Goal: Information Seeking & Learning: Learn about a topic

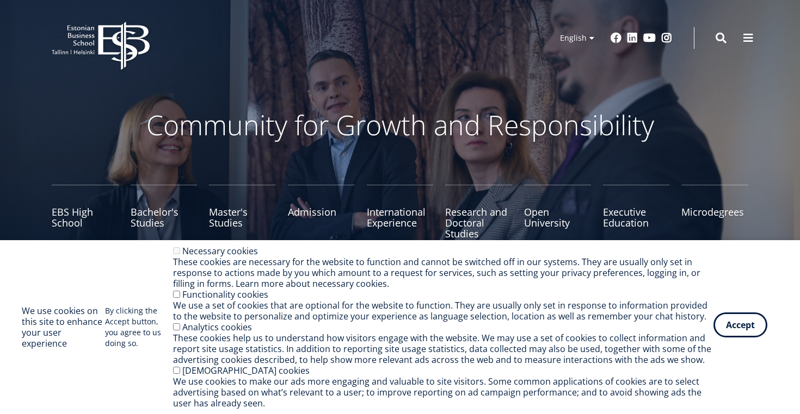
click at [756, 319] on button "Accept" at bounding box center [740, 325] width 54 height 25
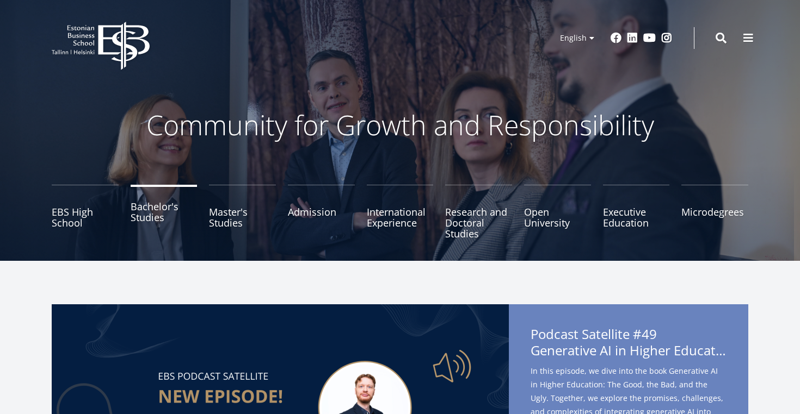
click at [149, 219] on link "Bachelor's Studies" at bounding box center [164, 212] width 67 height 54
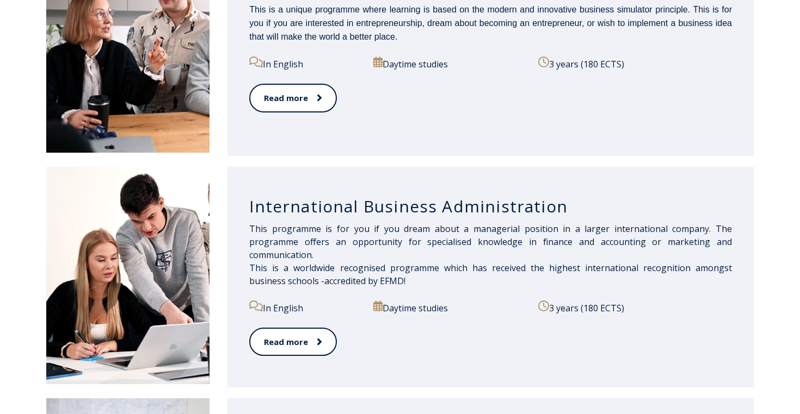
scroll to position [660, 0]
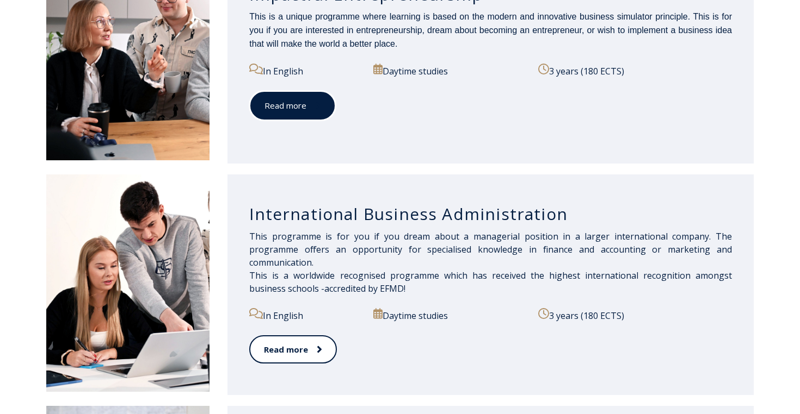
click at [306, 115] on link "Read more" at bounding box center [292, 106] width 86 height 30
